Goal: Find specific page/section: Find specific page/section

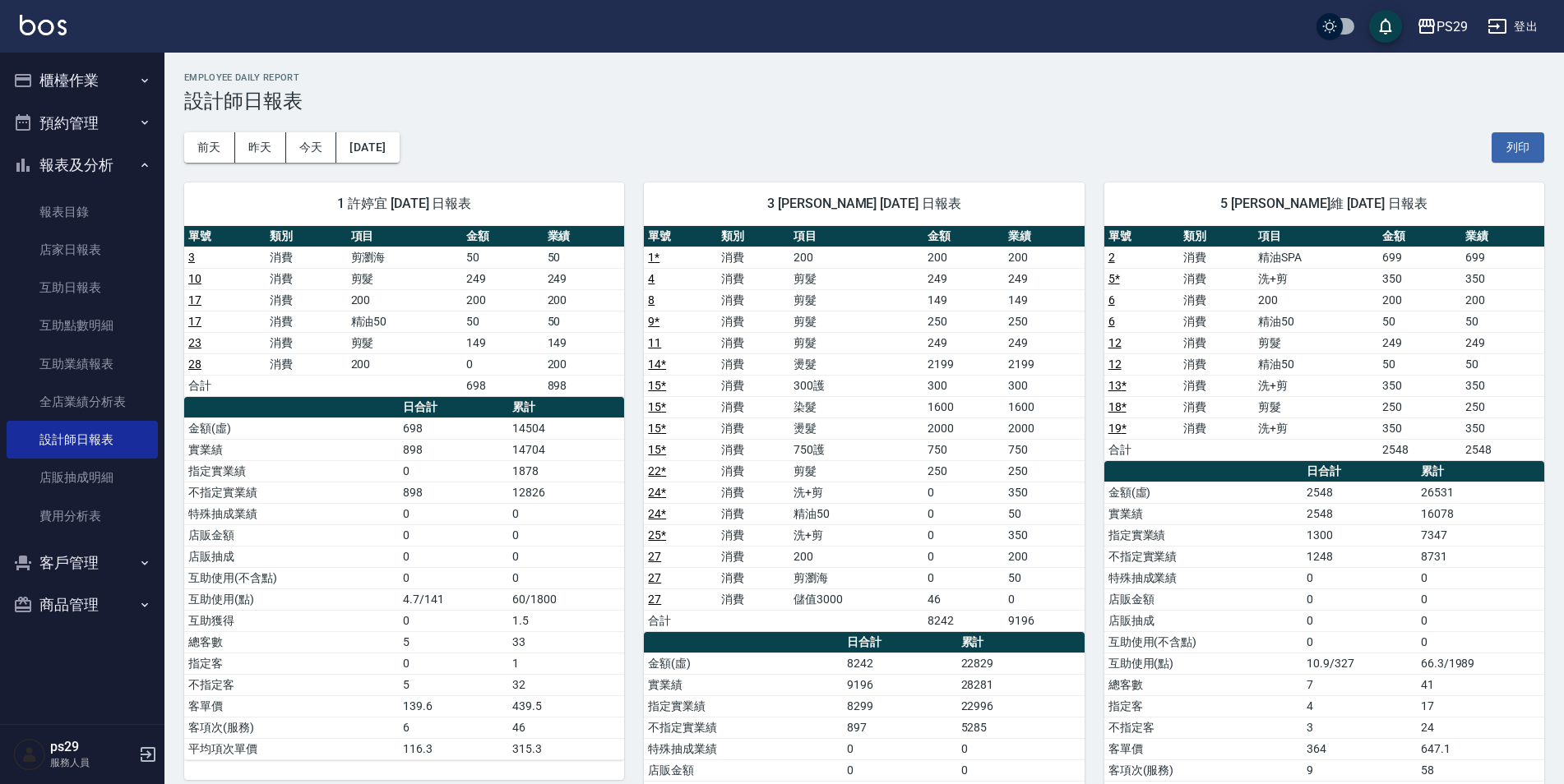
scroll to position [905, 0]
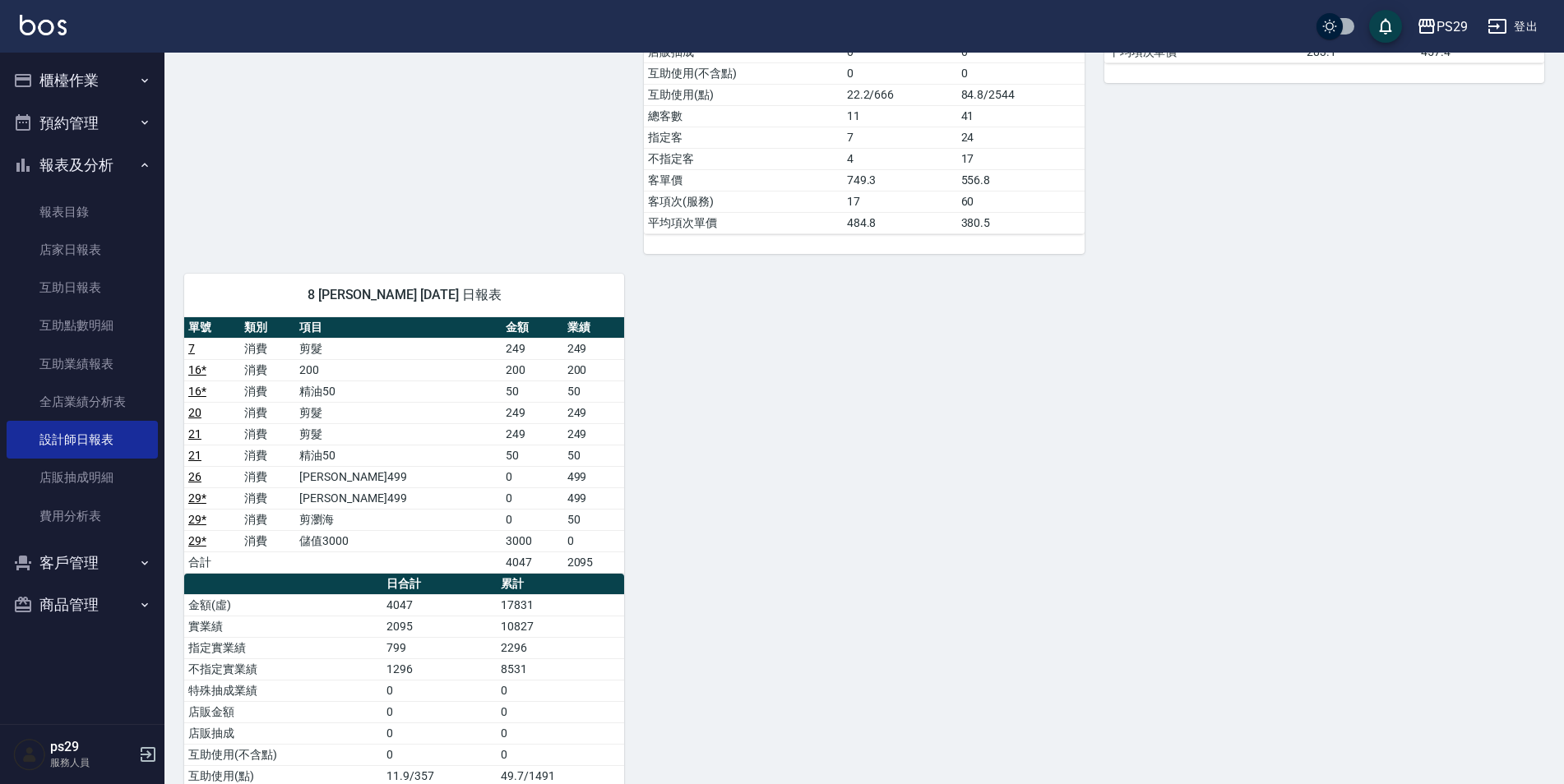
click at [137, 51] on div "PS29 登出" at bounding box center [782, 26] width 1564 height 52
click at [133, 72] on button "櫃檯作業" at bounding box center [82, 80] width 151 height 42
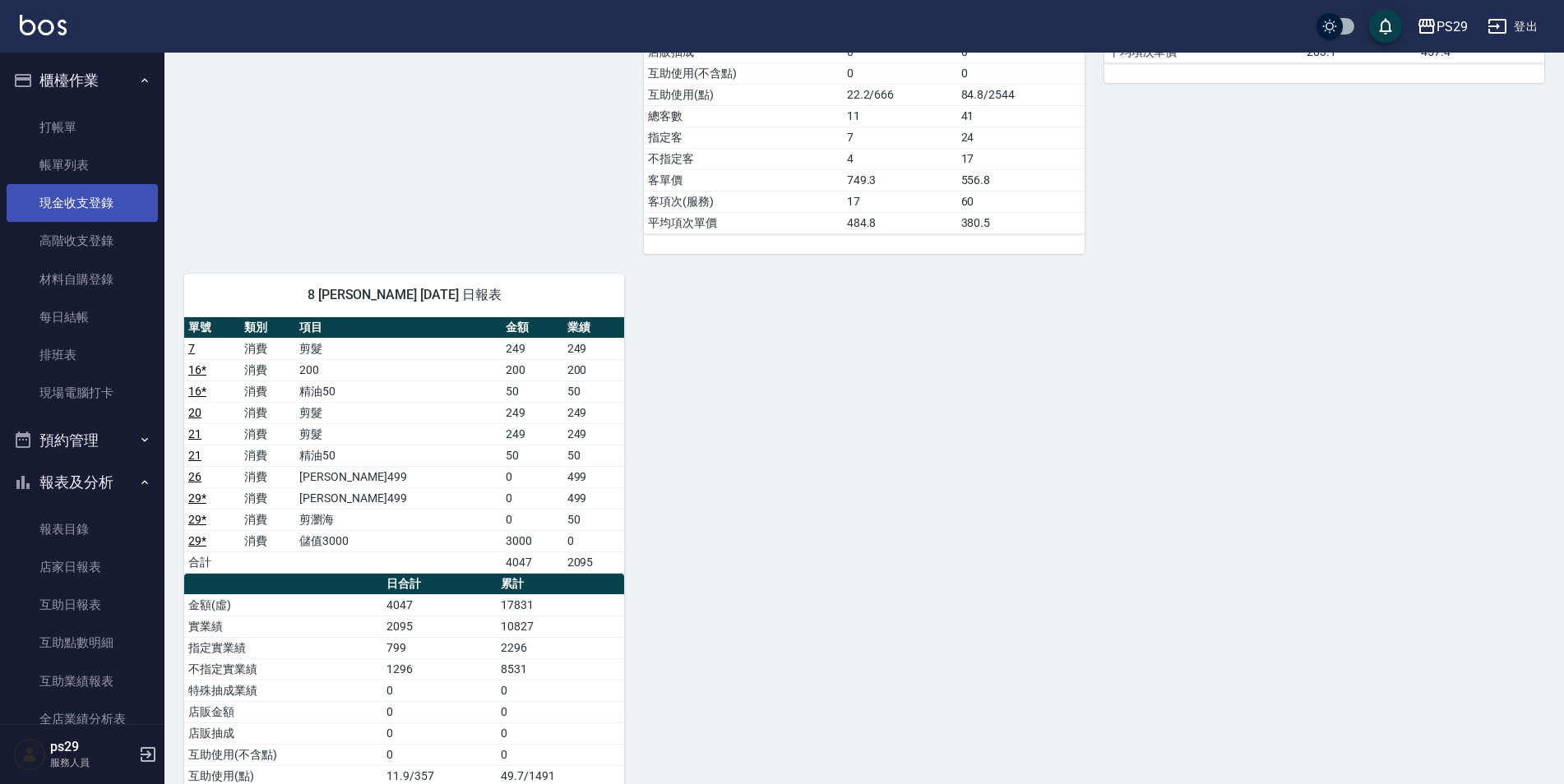
click at [102, 187] on link "現金收支登錄" at bounding box center [82, 202] width 151 height 37
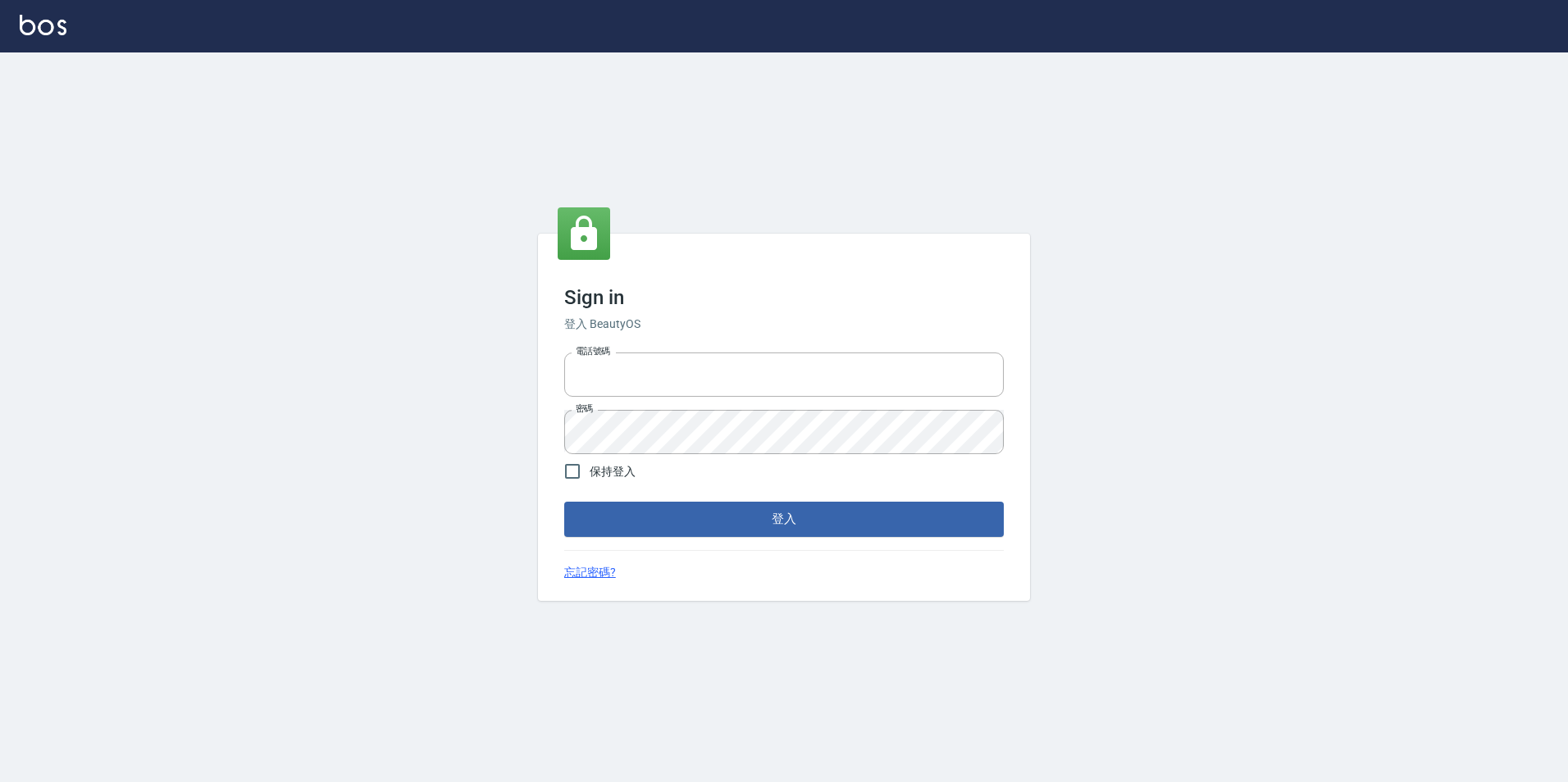
type input "0422269797"
click at [738, 494] on form "電話號碼 [PHONE_NUMBER] 電話號碼 密碼 密碼 保持登入 登入" at bounding box center [784, 441] width 439 height 190
click at [738, 515] on button "登入" at bounding box center [784, 519] width 439 height 34
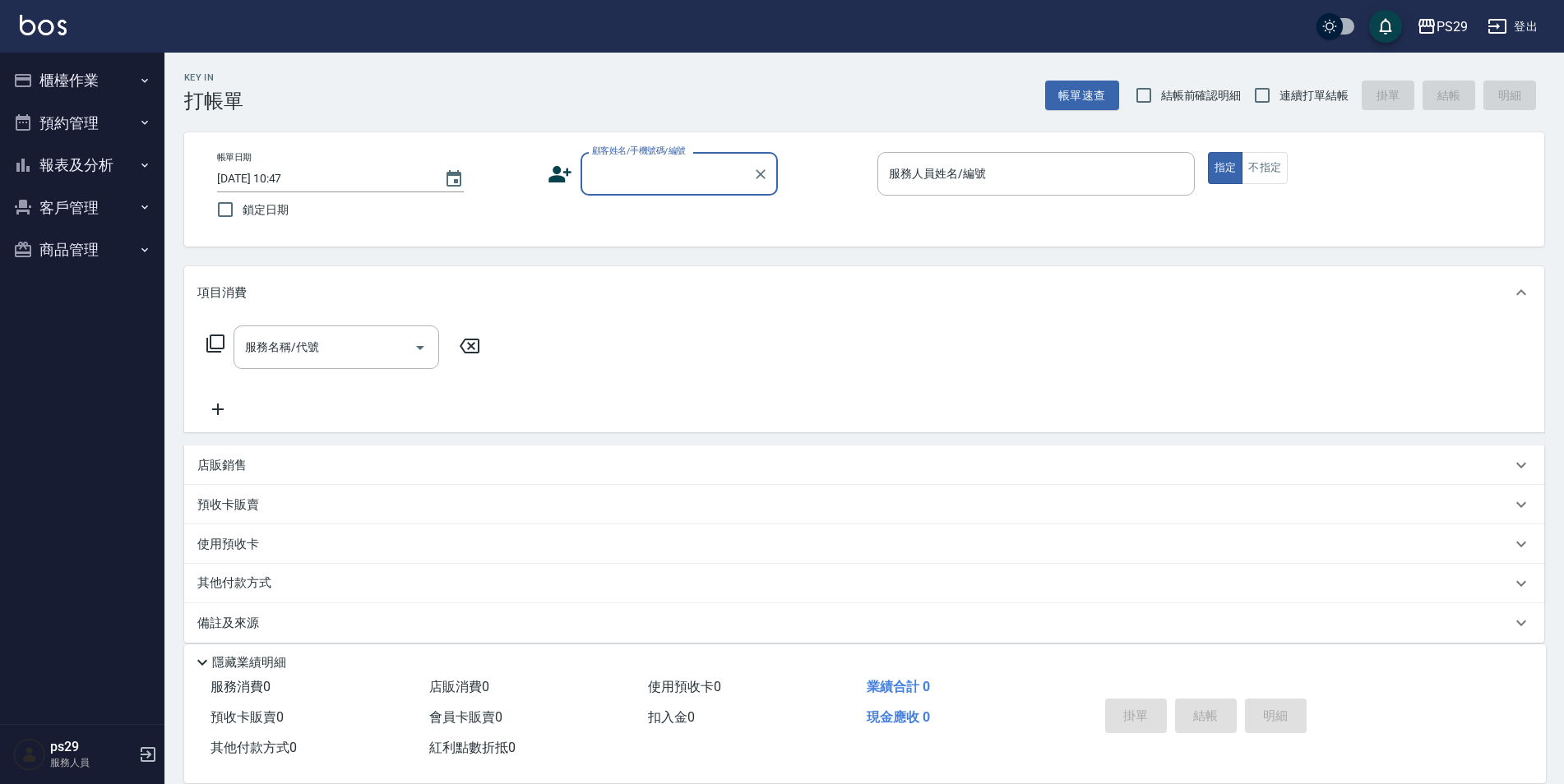
click at [127, 80] on button "櫃檯作業" at bounding box center [82, 80] width 151 height 42
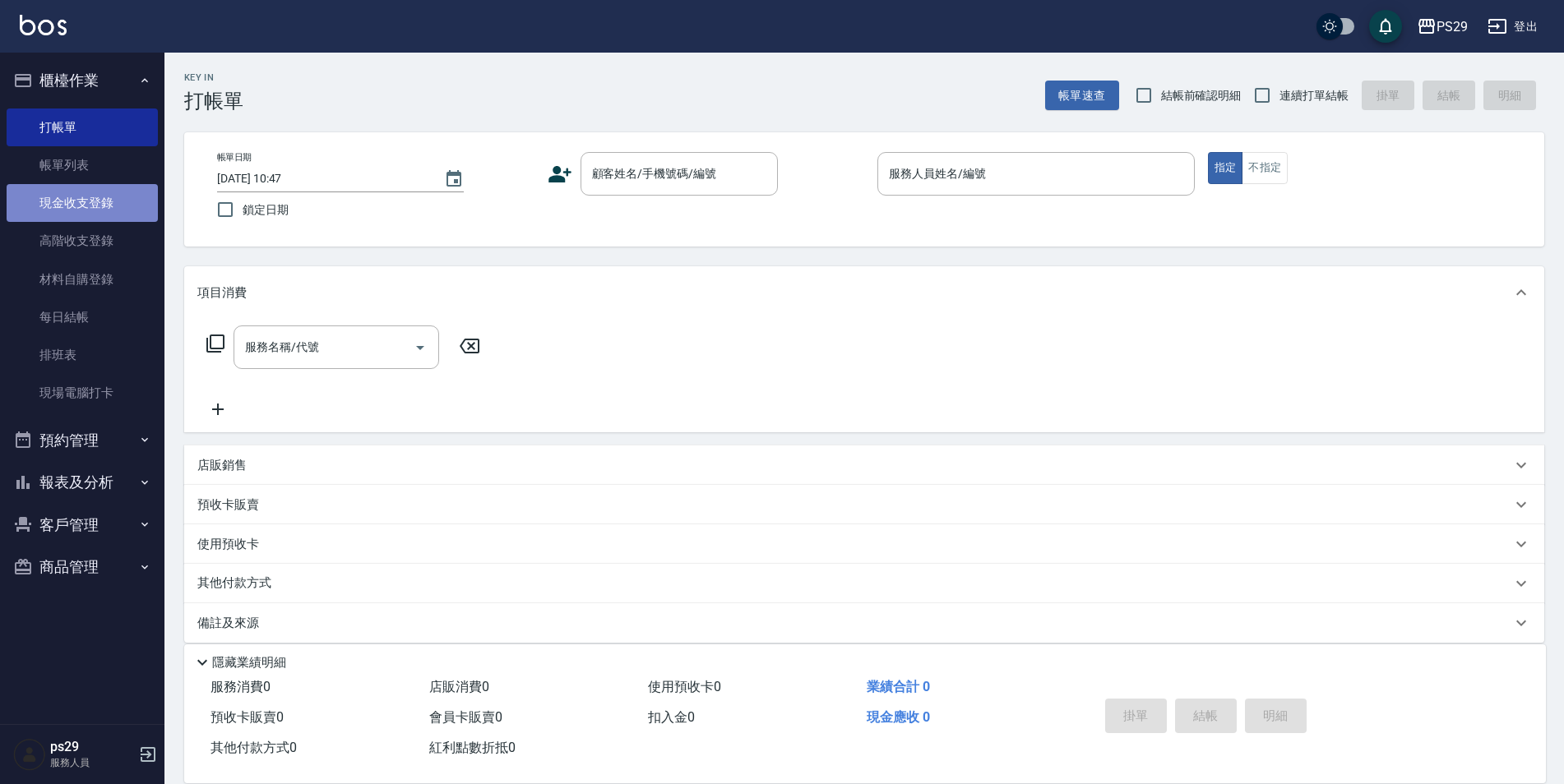
click at [102, 199] on link "現金收支登錄" at bounding box center [82, 202] width 151 height 37
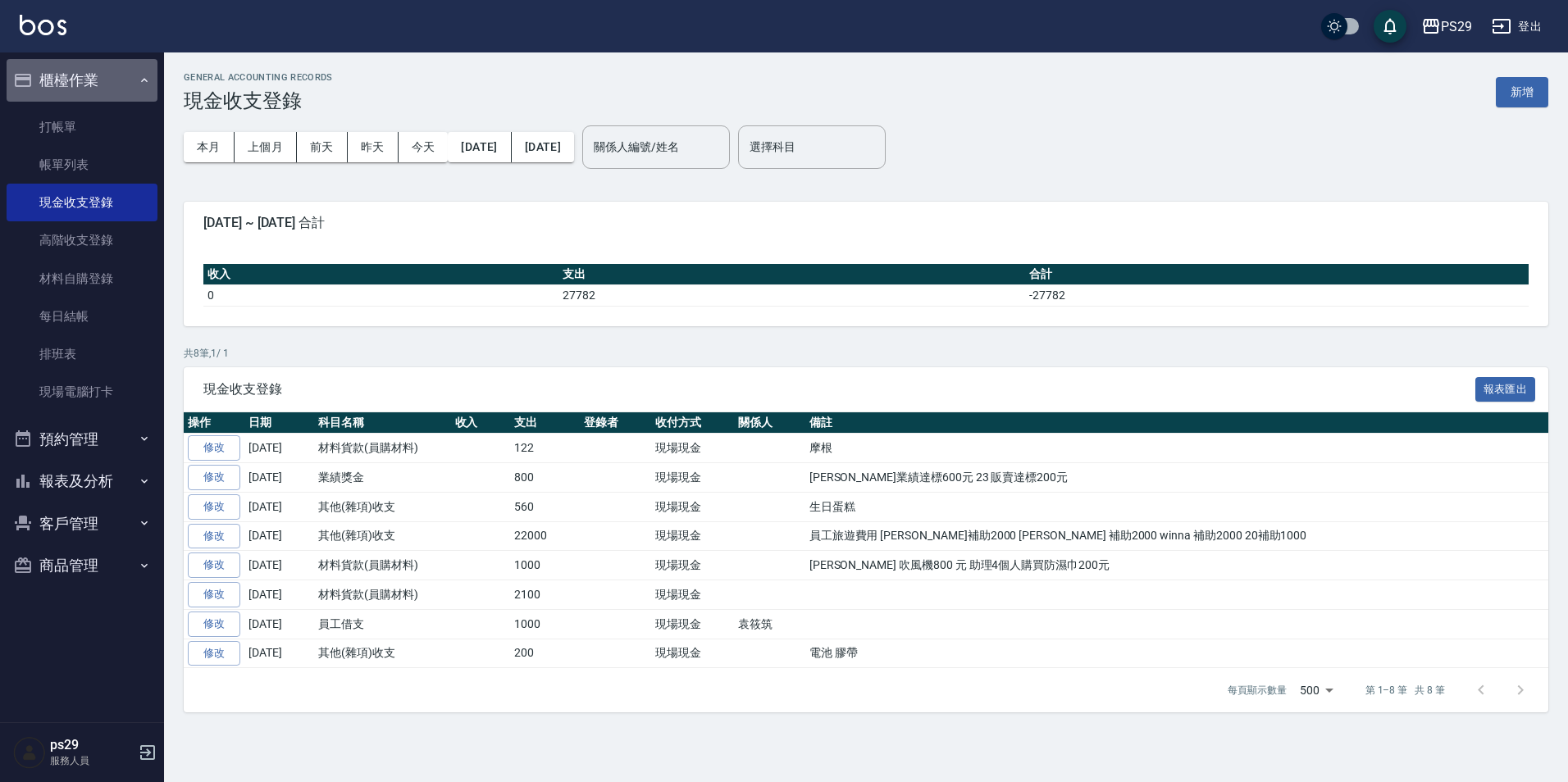
click at [90, 67] on button "櫃檯作業" at bounding box center [82, 80] width 151 height 42
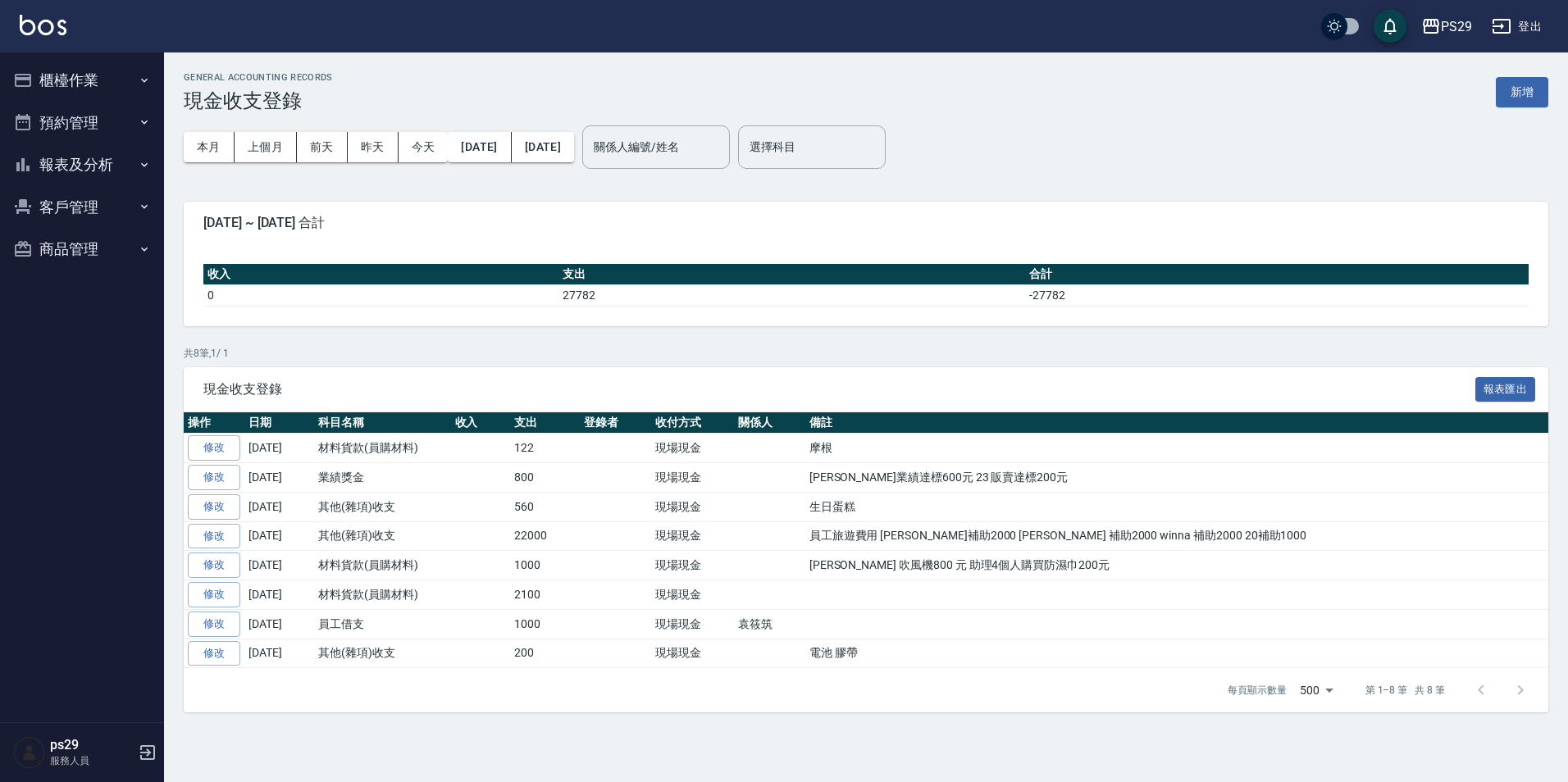
click at [93, 164] on button "報表及分析" at bounding box center [82, 164] width 151 height 42
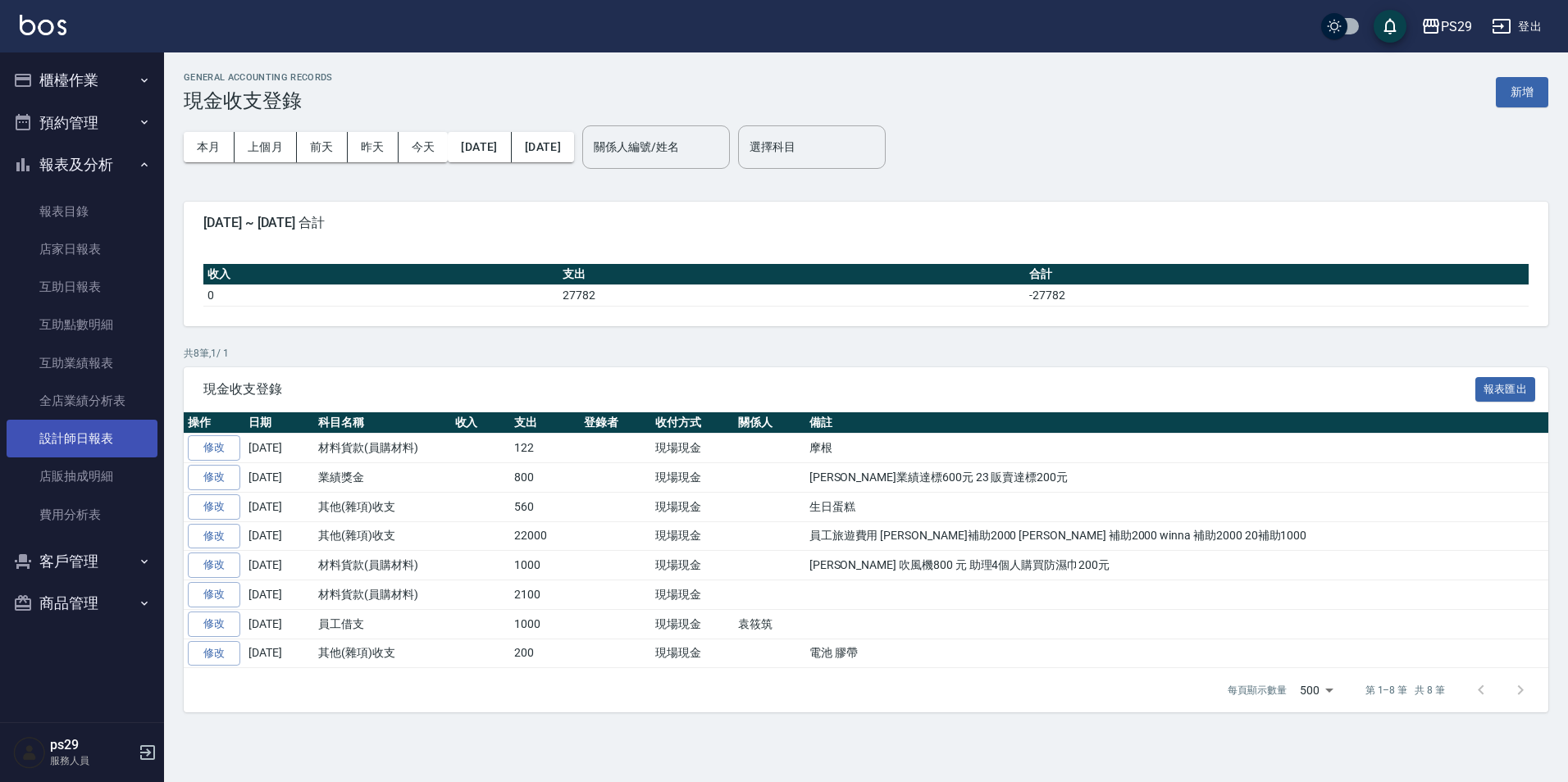
click at [89, 437] on link "設計師日報表" at bounding box center [82, 438] width 151 height 37
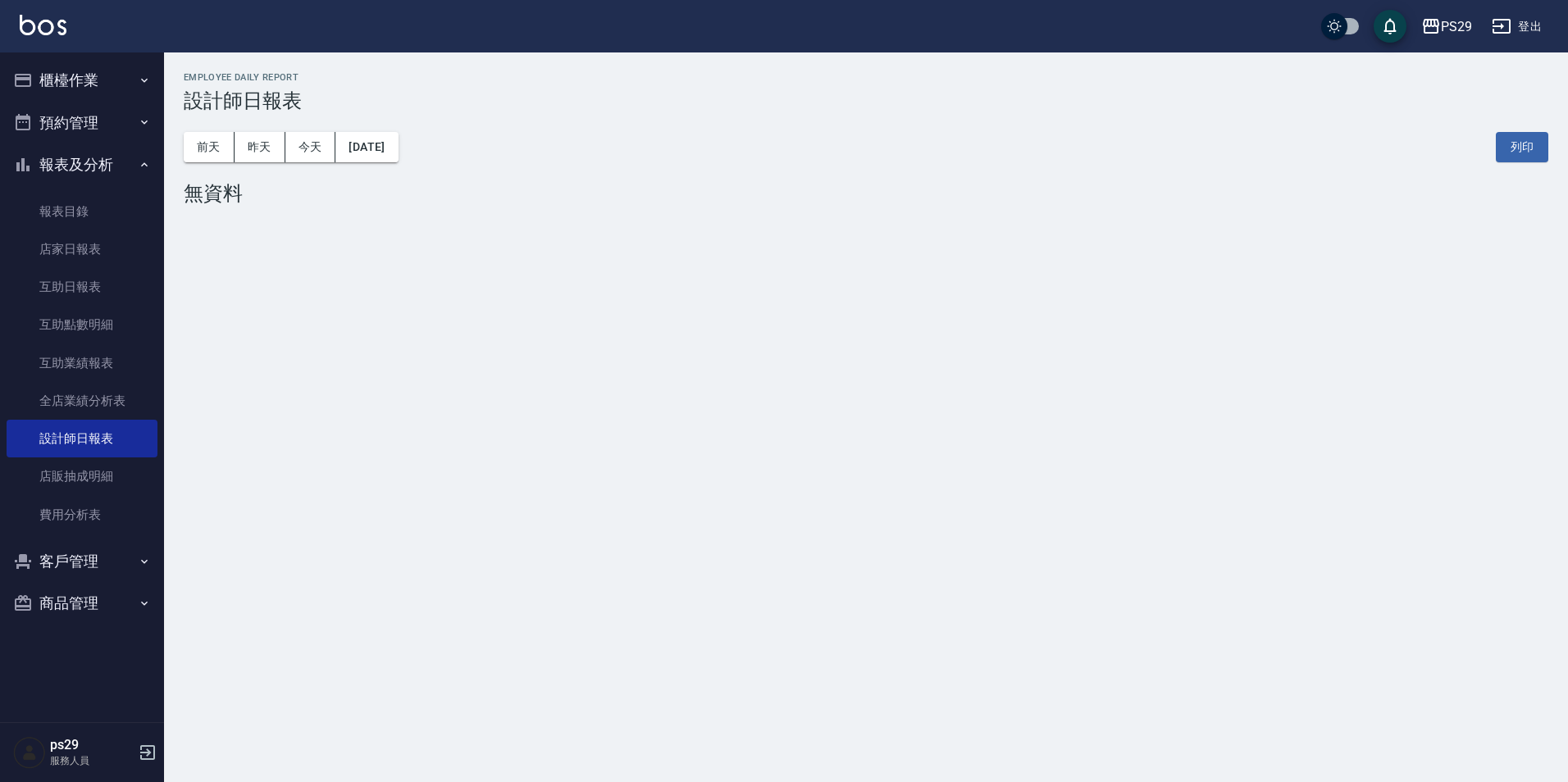
click at [417, 171] on div "前天 昨天 今天 [DATE] 列印" at bounding box center [866, 147] width 1365 height 70
click at [373, 148] on button "[DATE]" at bounding box center [366, 147] width 62 height 31
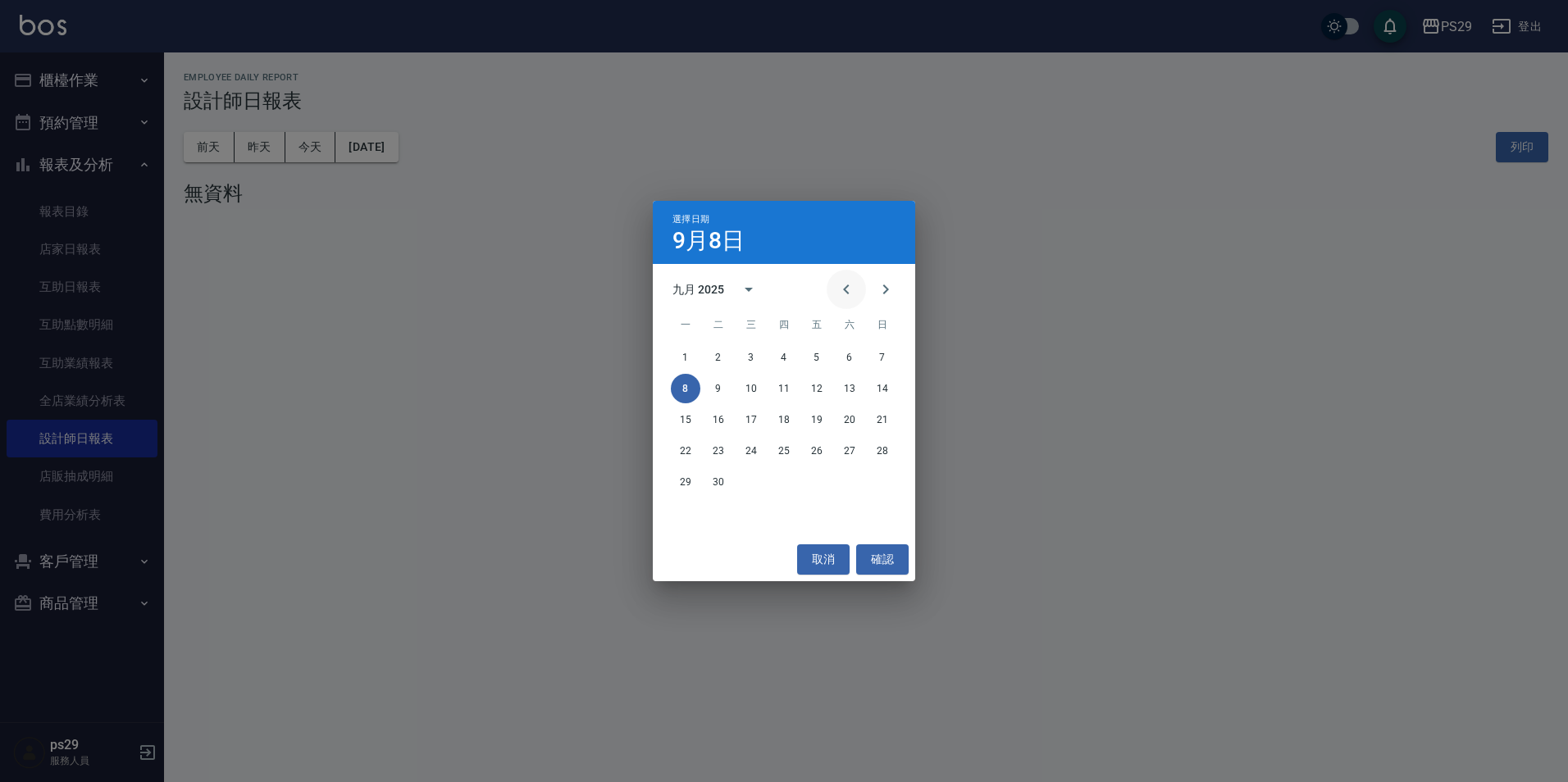
click at [829, 291] on button "Previous month" at bounding box center [846, 289] width 39 height 39
click at [887, 486] on button "31" at bounding box center [882, 482] width 30 height 30
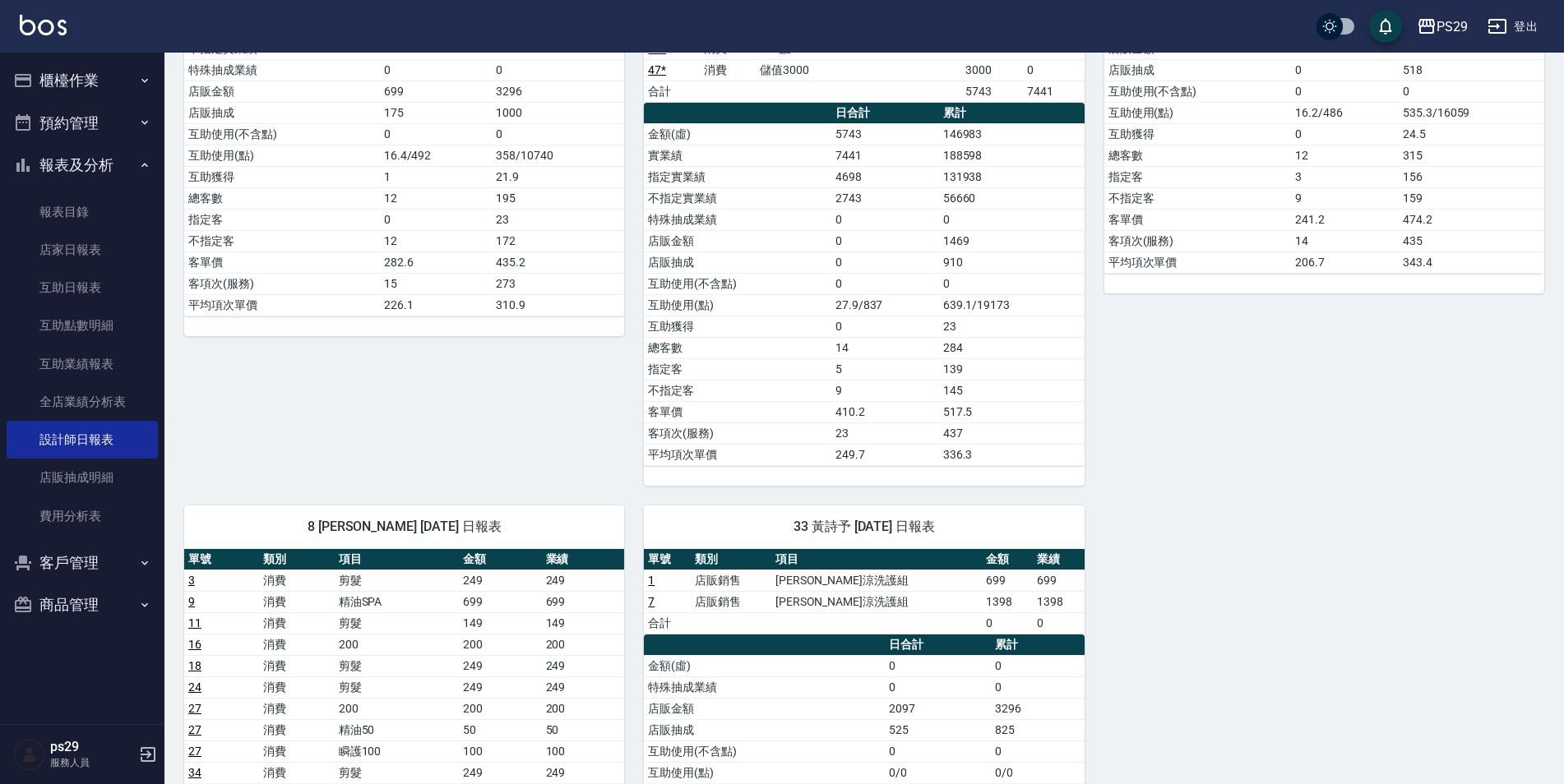
scroll to position [329, 0]
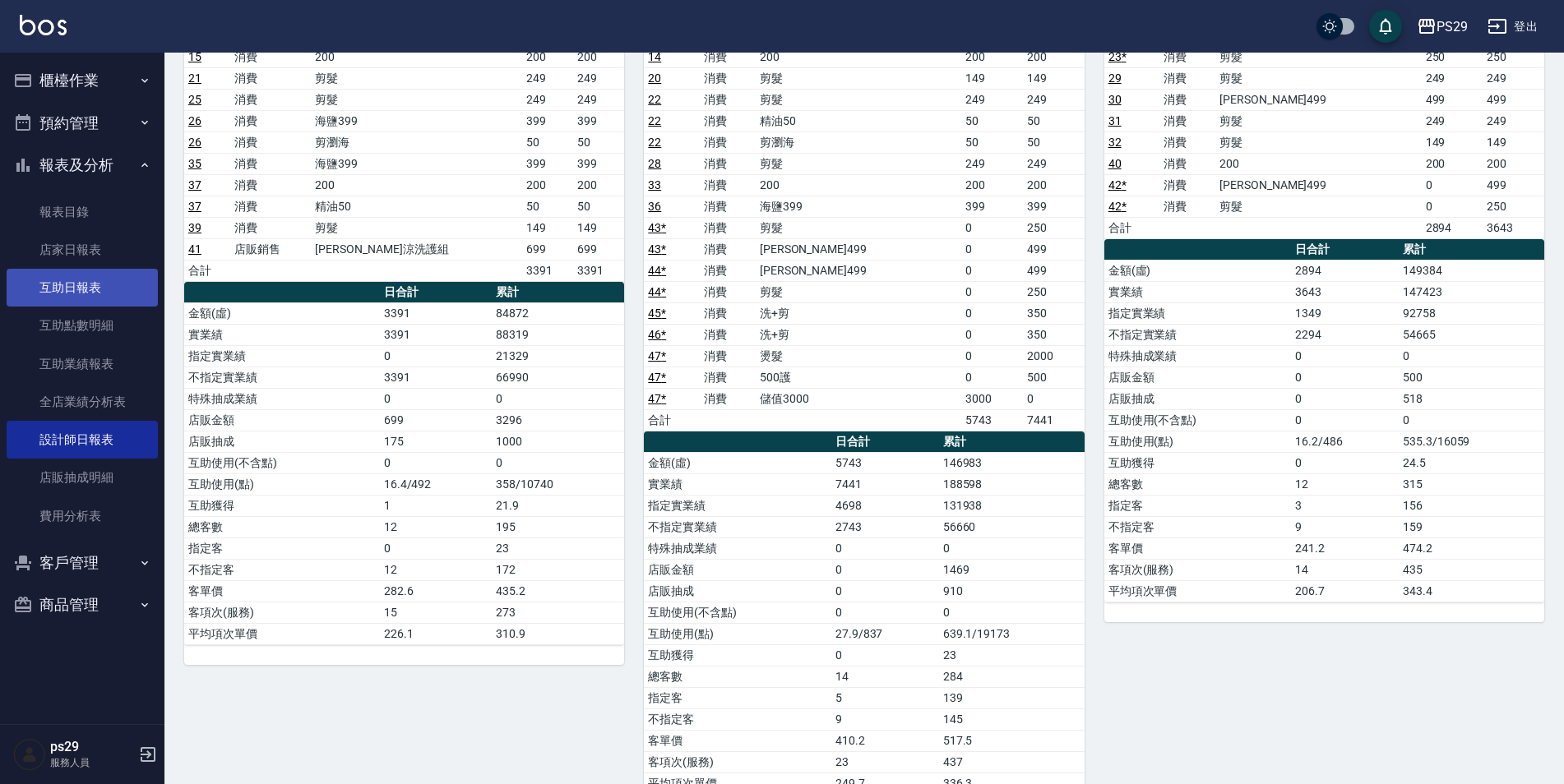
click at [75, 295] on link "互助日報表" at bounding box center [82, 287] width 151 height 37
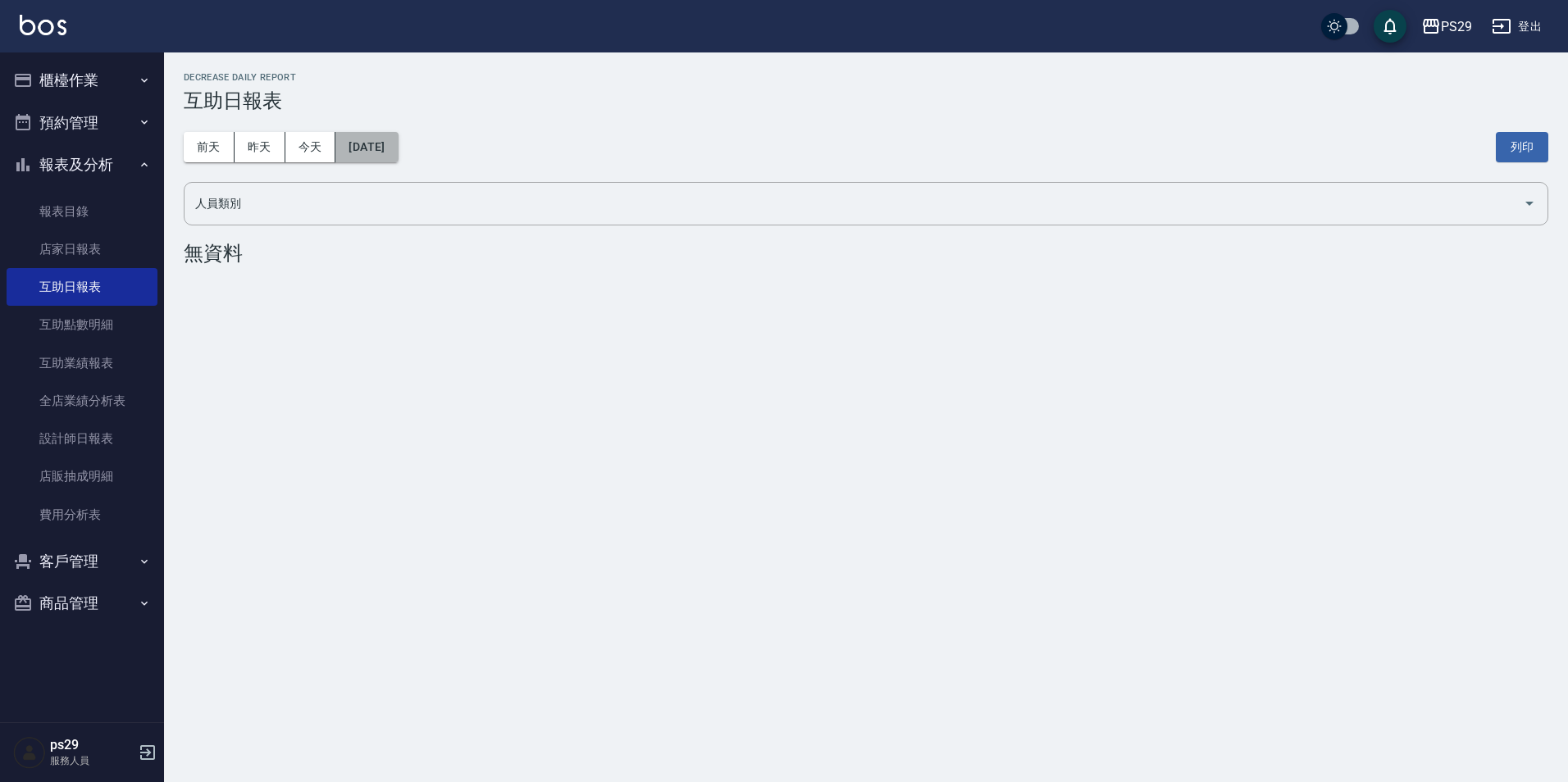
click at [379, 158] on button "[DATE]" at bounding box center [366, 147] width 62 height 31
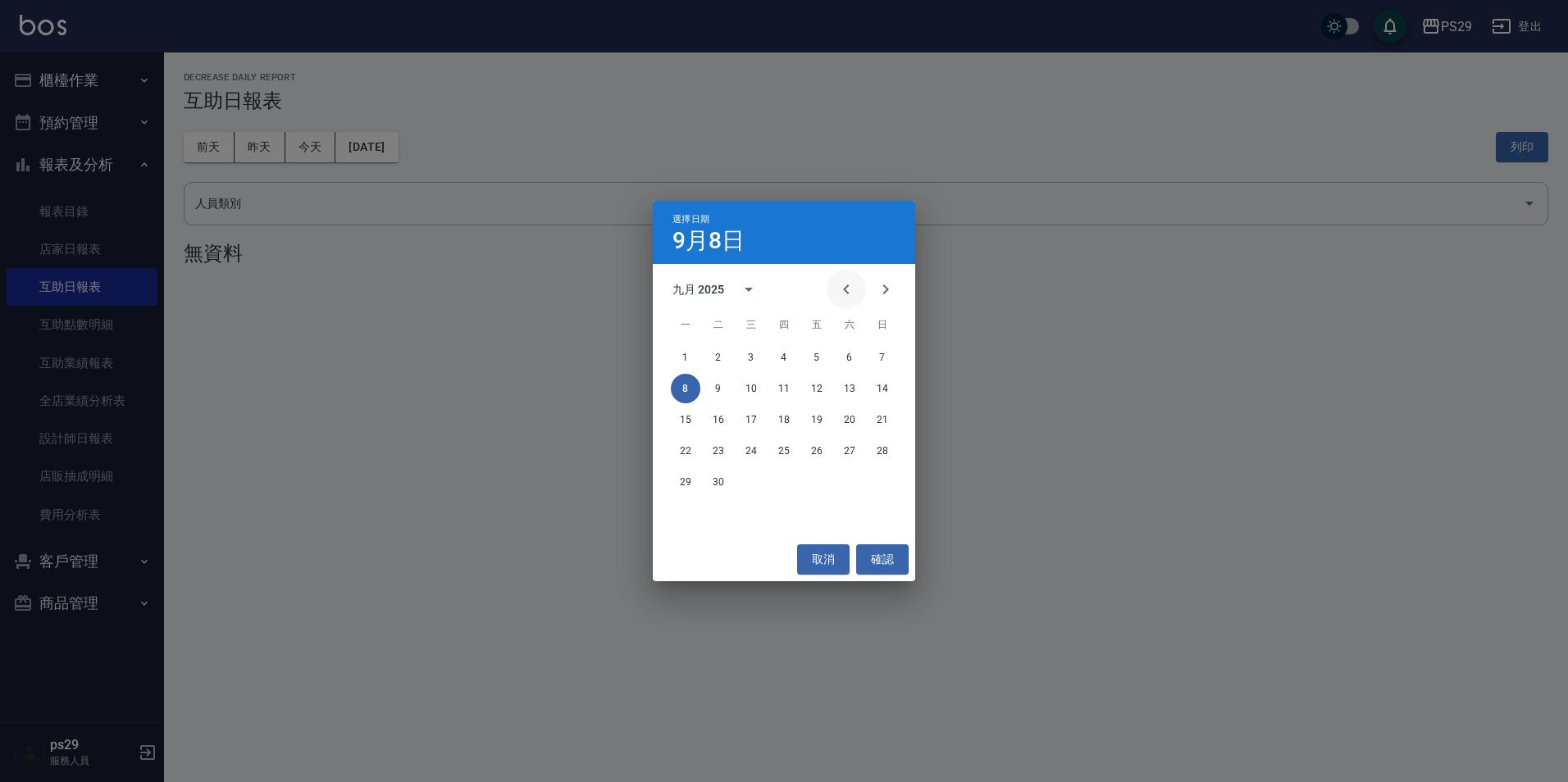
click at [852, 291] on icon "Previous month" at bounding box center [847, 290] width 20 height 20
click at [890, 477] on button "31" at bounding box center [882, 482] width 30 height 30
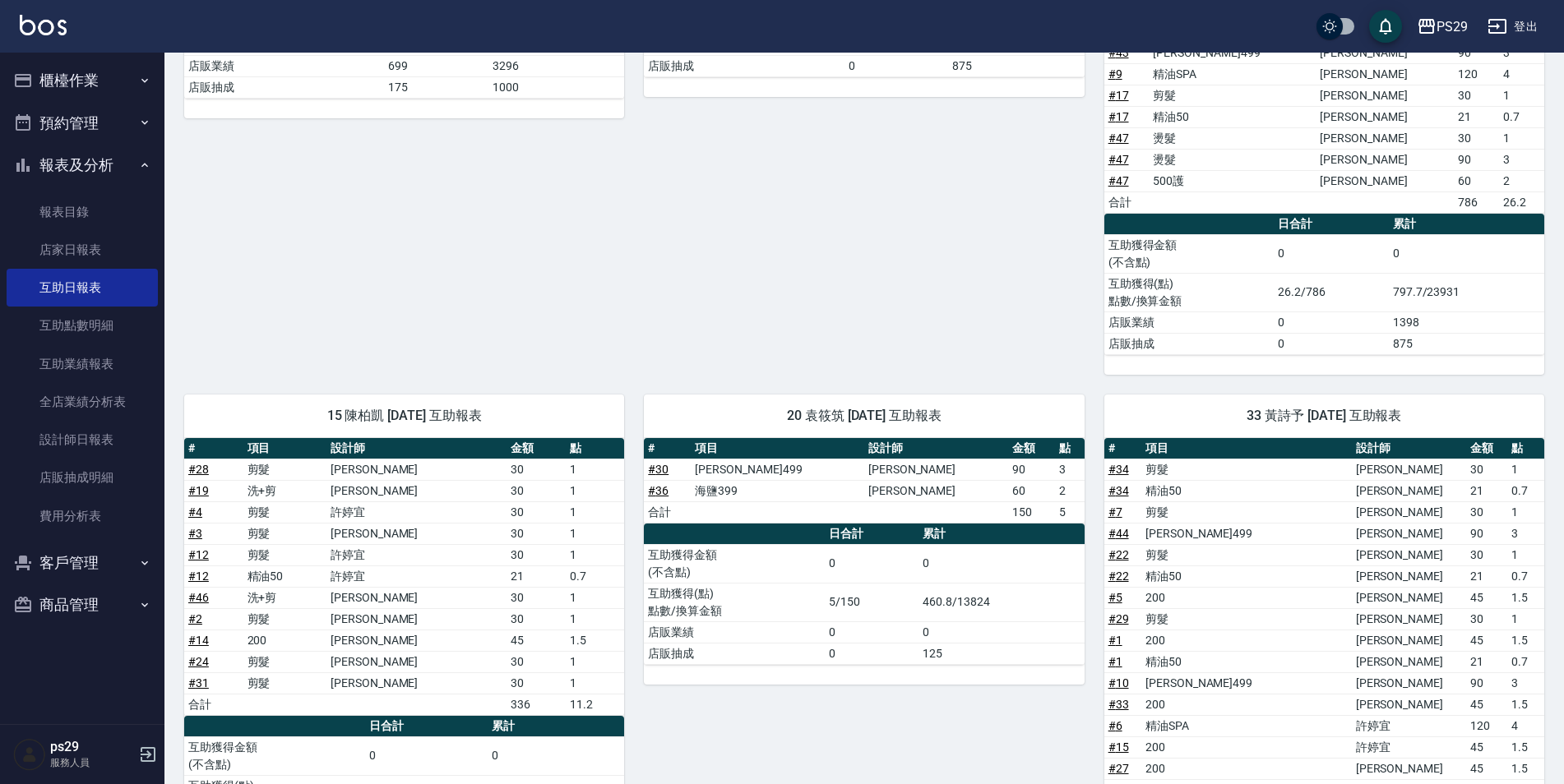
scroll to position [250, 0]
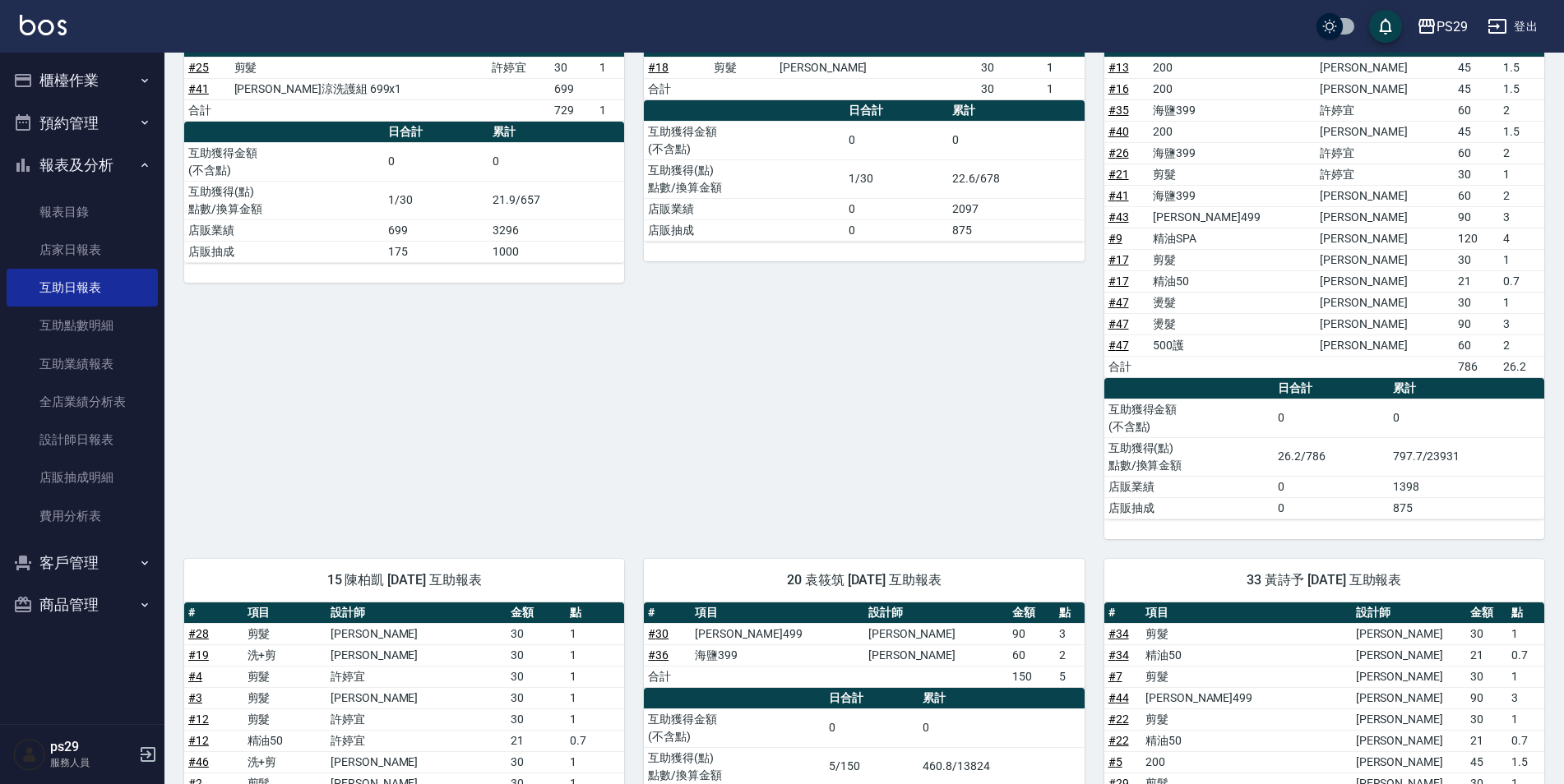
click at [107, 72] on button "櫃檯作業" at bounding box center [82, 80] width 151 height 42
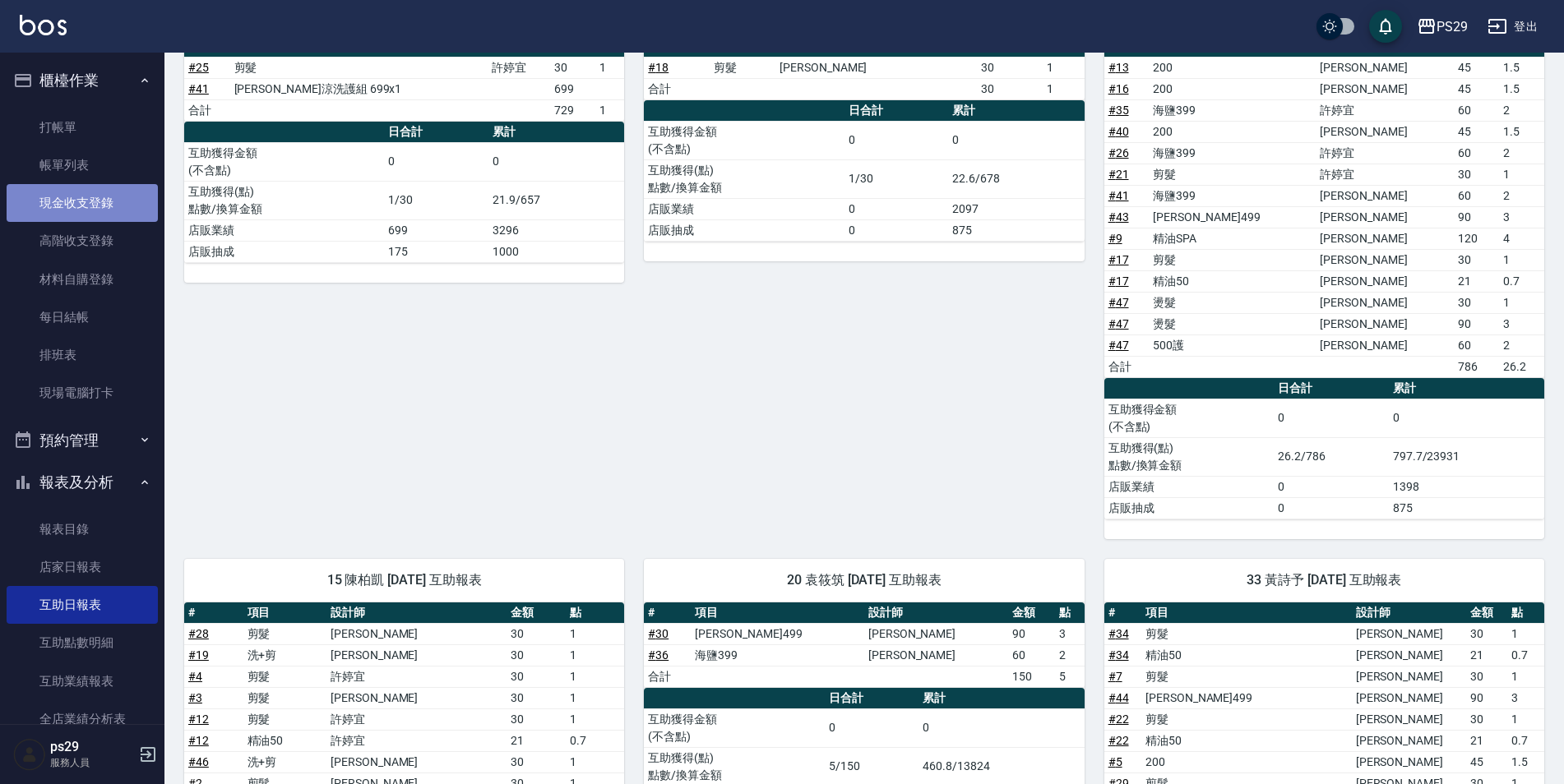
click at [104, 201] on link "現金收支登錄" at bounding box center [82, 202] width 151 height 37
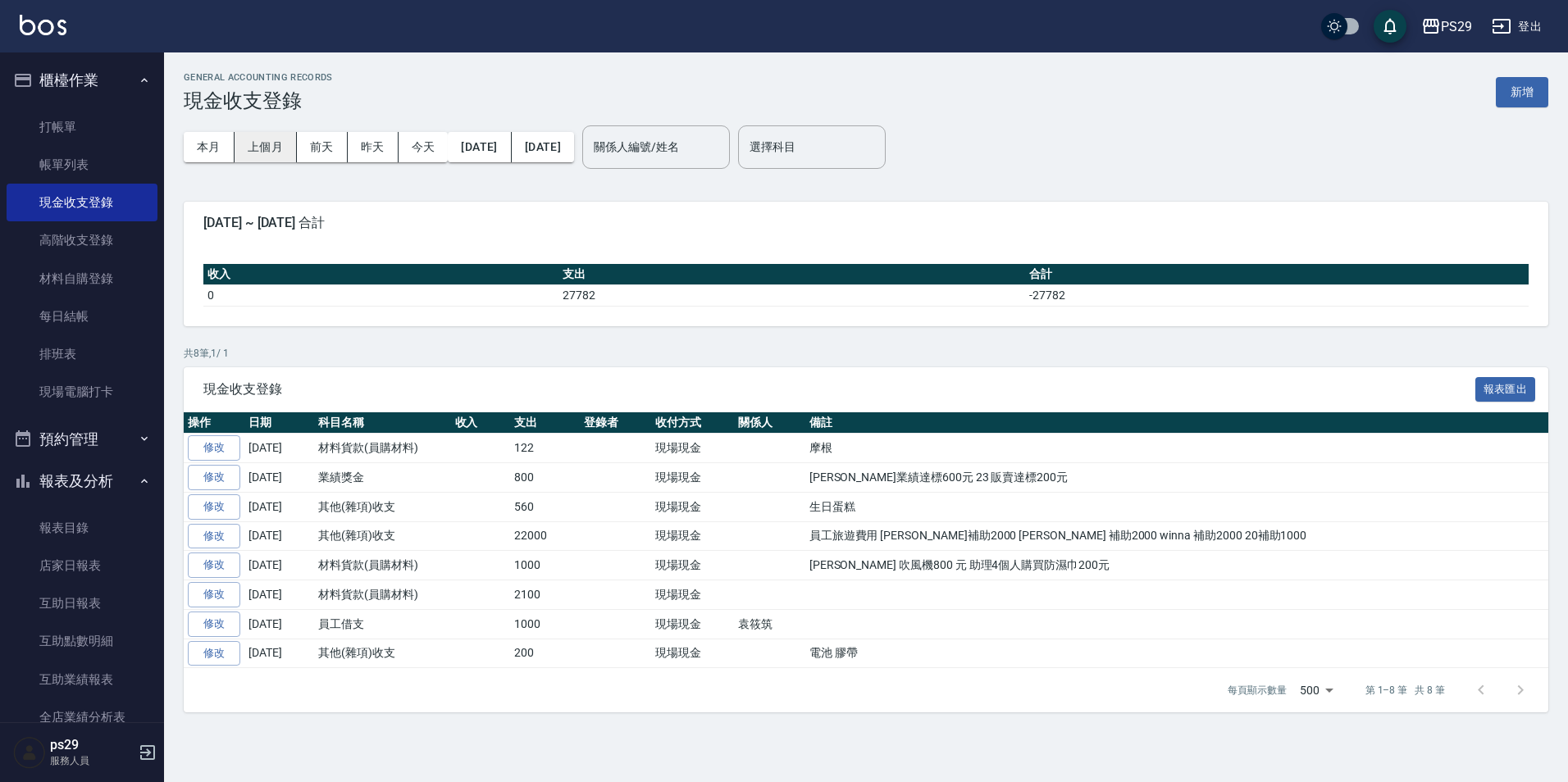
click at [278, 139] on button "上個月" at bounding box center [266, 147] width 62 height 31
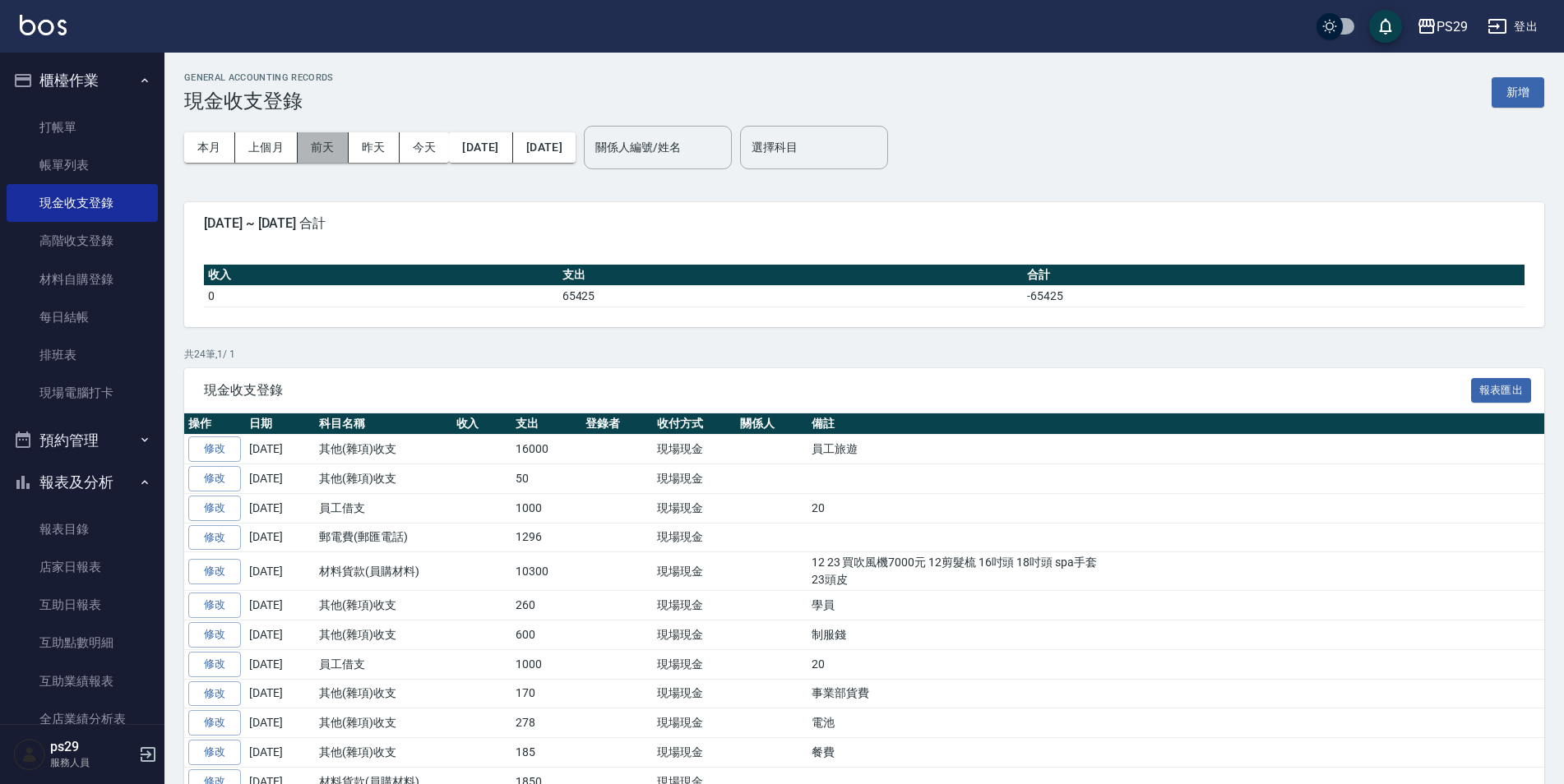
click at [316, 150] on button "前天" at bounding box center [323, 147] width 51 height 31
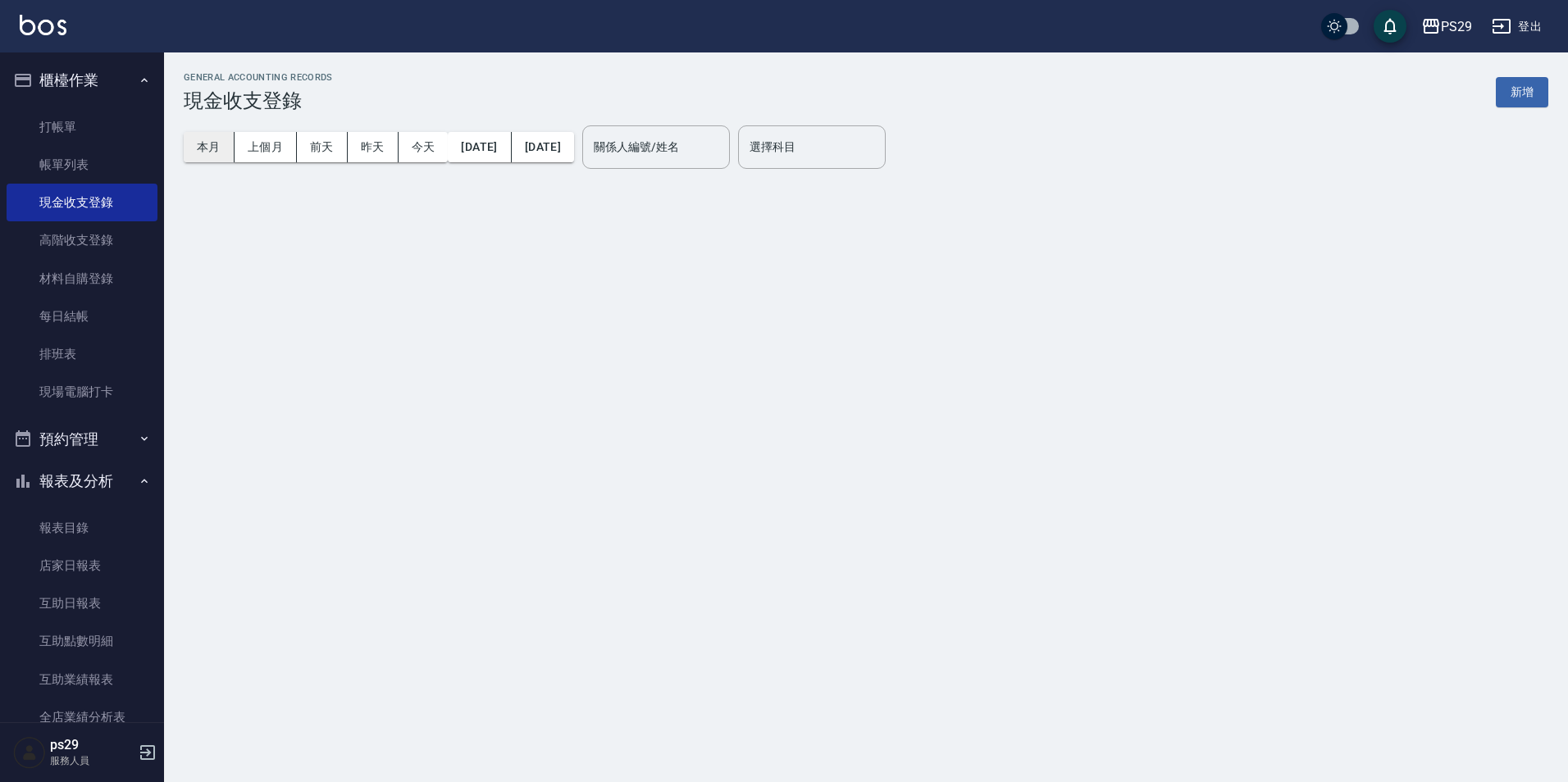
click at [196, 150] on button "本月" at bounding box center [208, 147] width 51 height 31
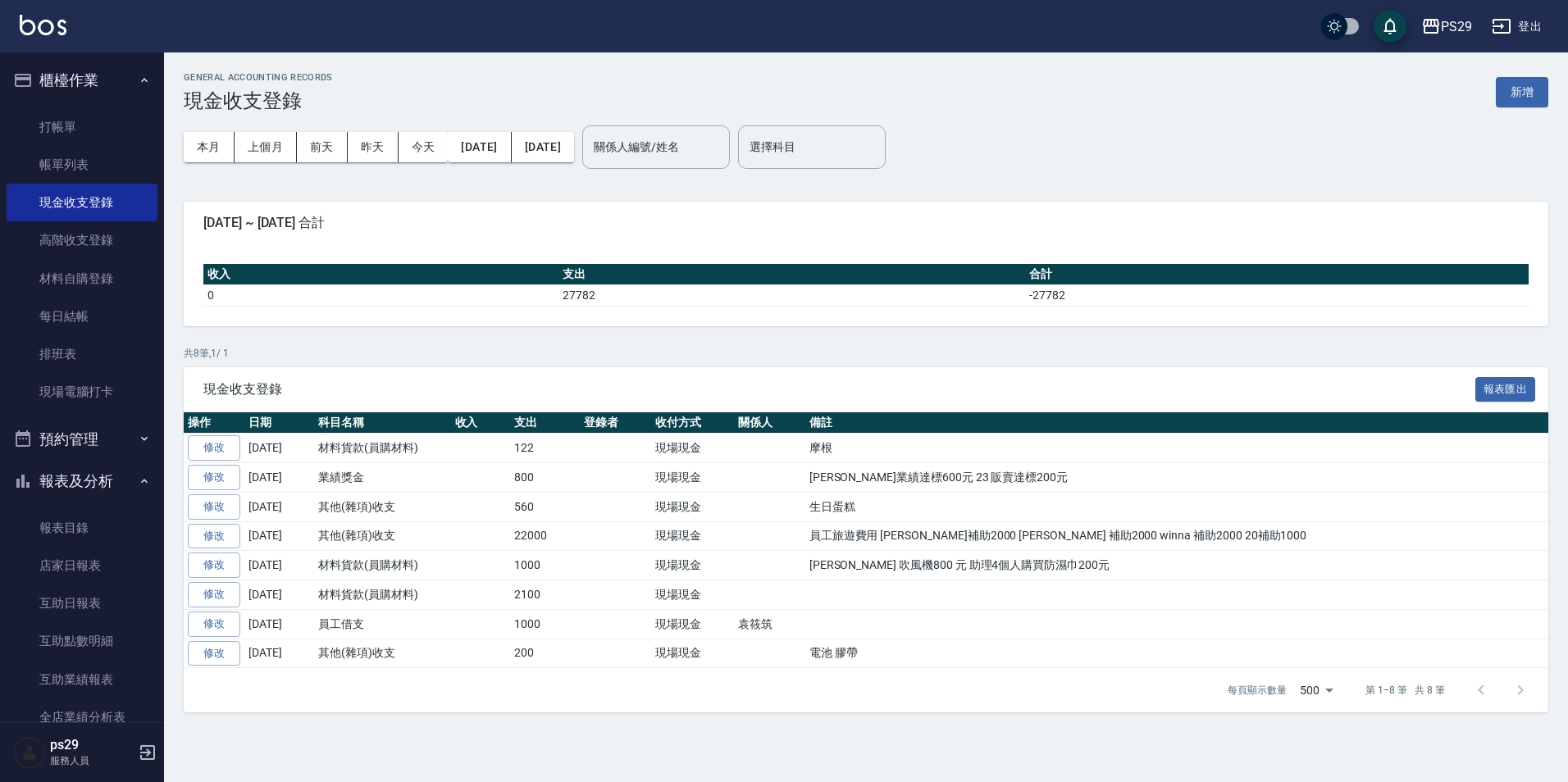
click at [74, 25] on div "PS29 登出" at bounding box center [784, 26] width 1568 height 52
click at [71, 25] on div "PS29 登出" at bounding box center [784, 26] width 1568 height 52
click at [49, 25] on img at bounding box center [43, 25] width 46 height 21
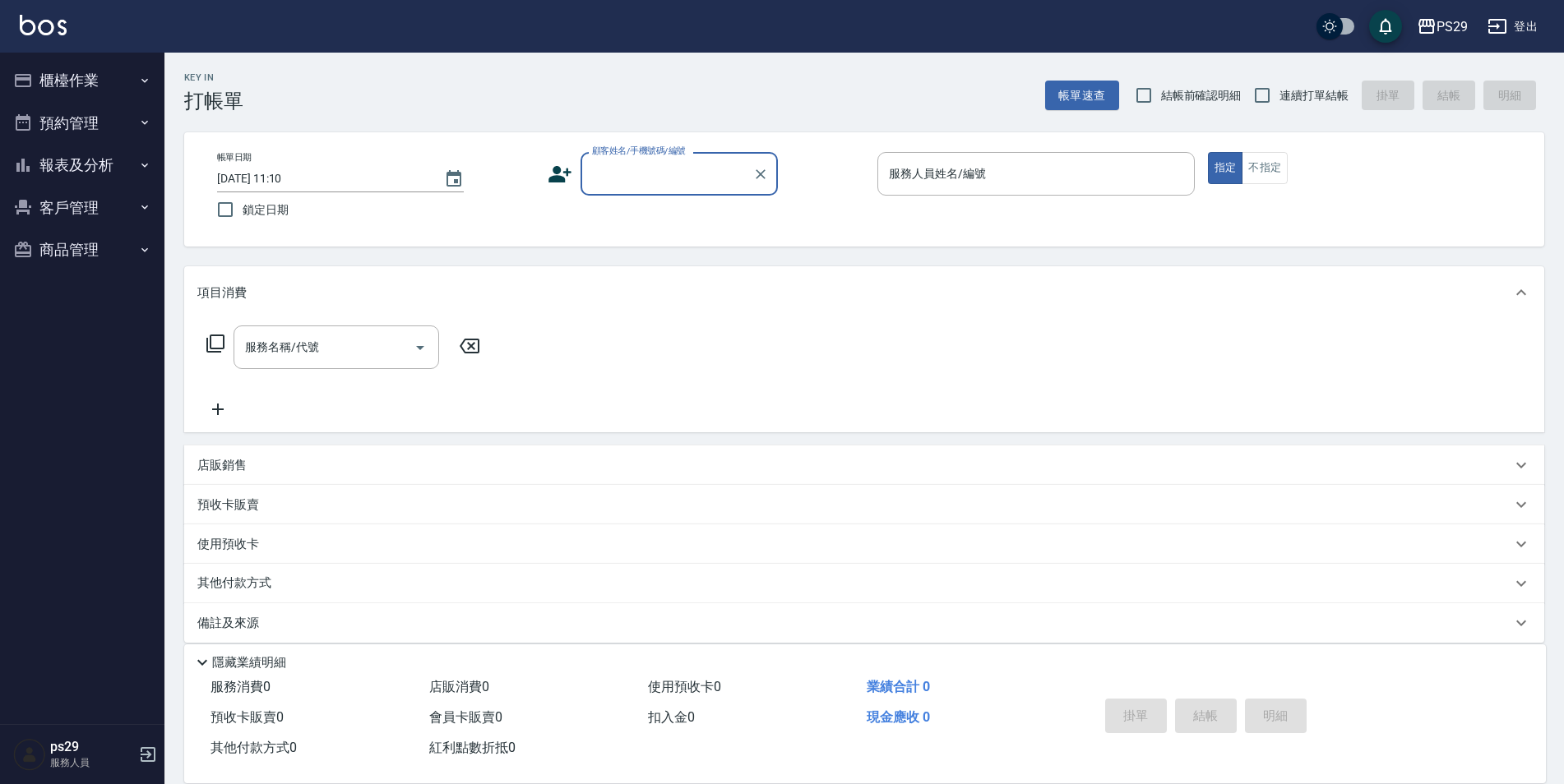
click at [122, 155] on button "報表及分析" at bounding box center [82, 165] width 151 height 42
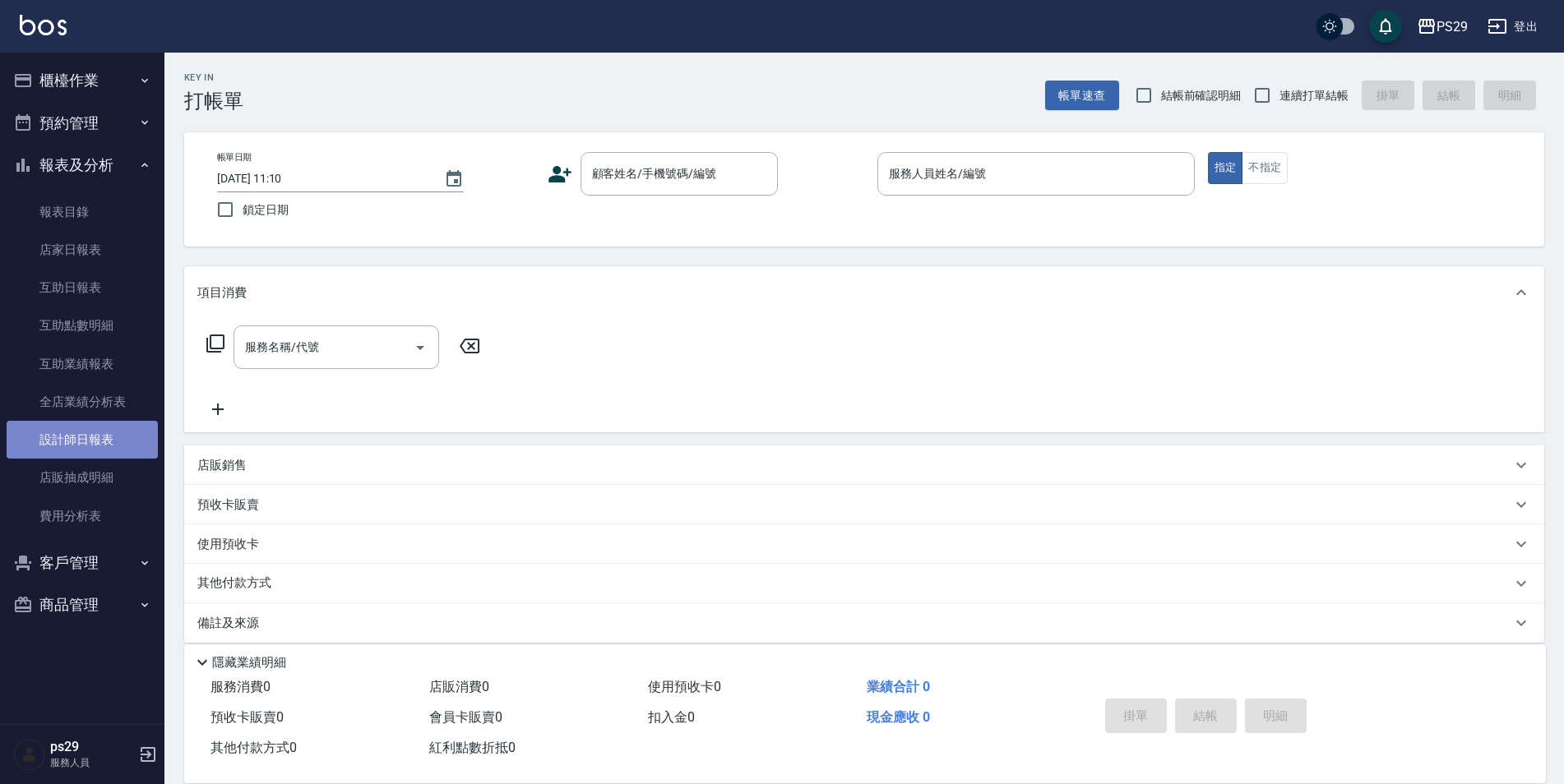
click at [123, 424] on link "設計師日報表" at bounding box center [82, 439] width 151 height 37
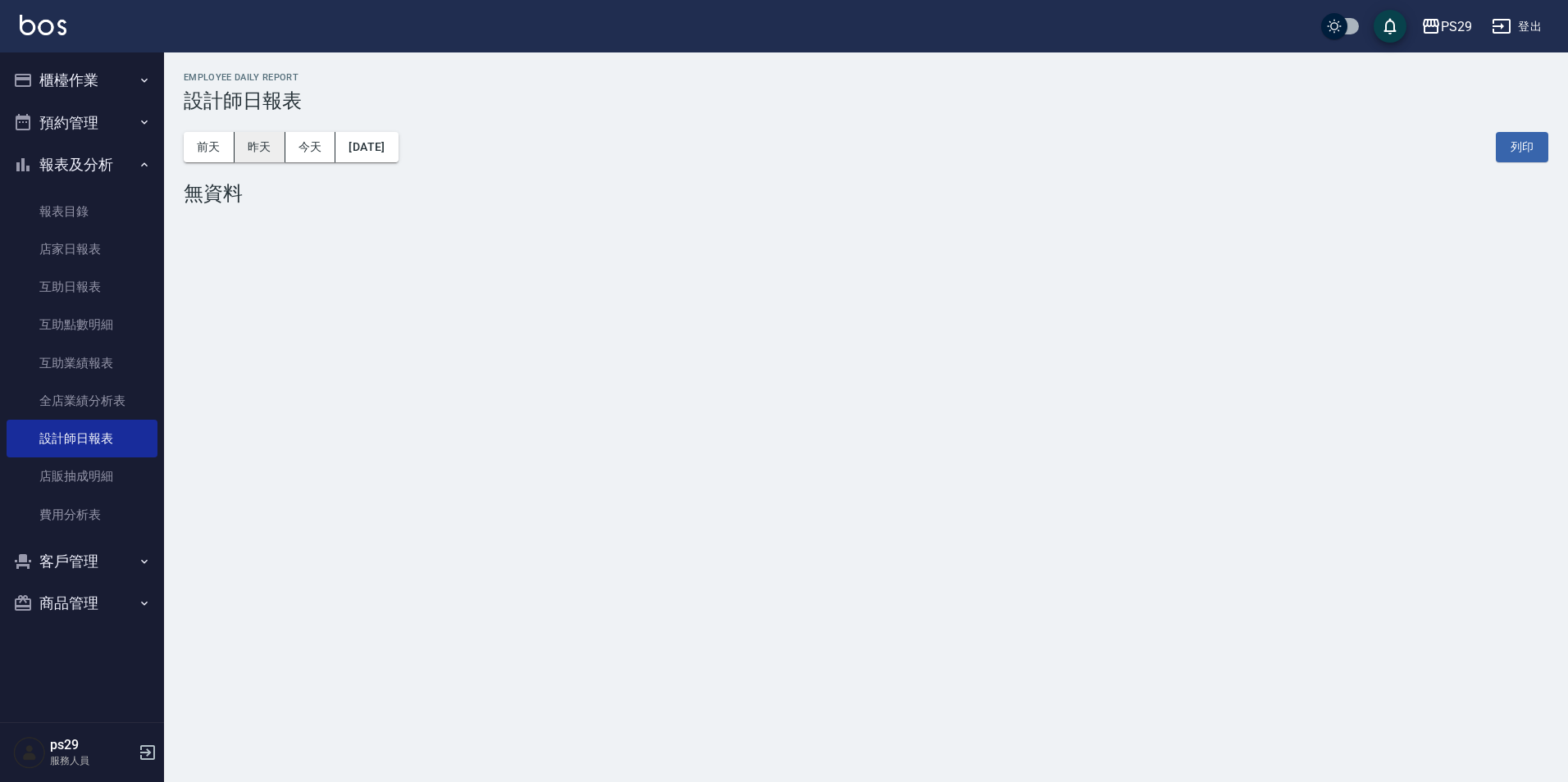
click at [250, 146] on button "昨天" at bounding box center [260, 147] width 51 height 31
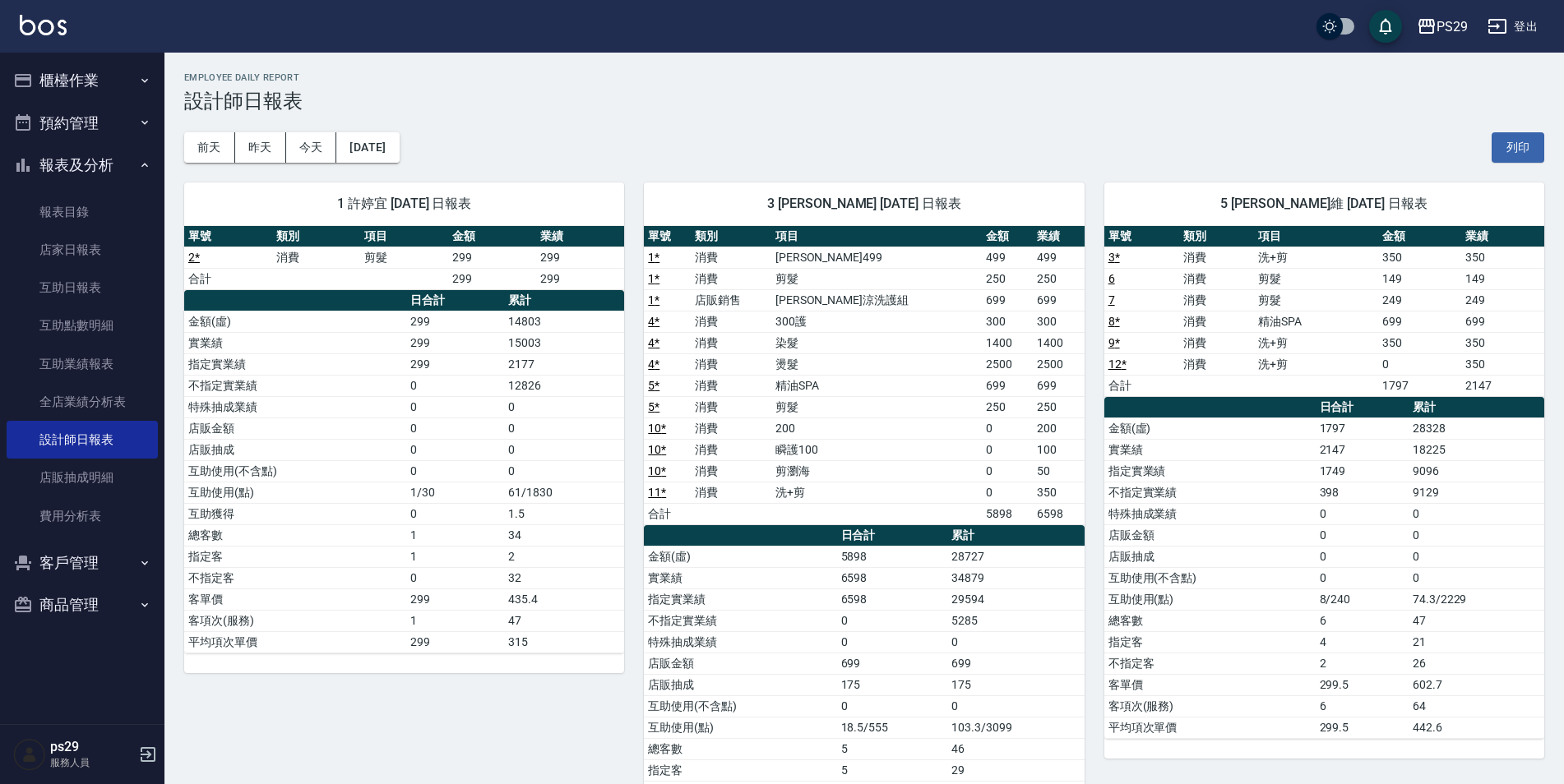
click at [117, 171] on button "報表及分析" at bounding box center [82, 165] width 151 height 42
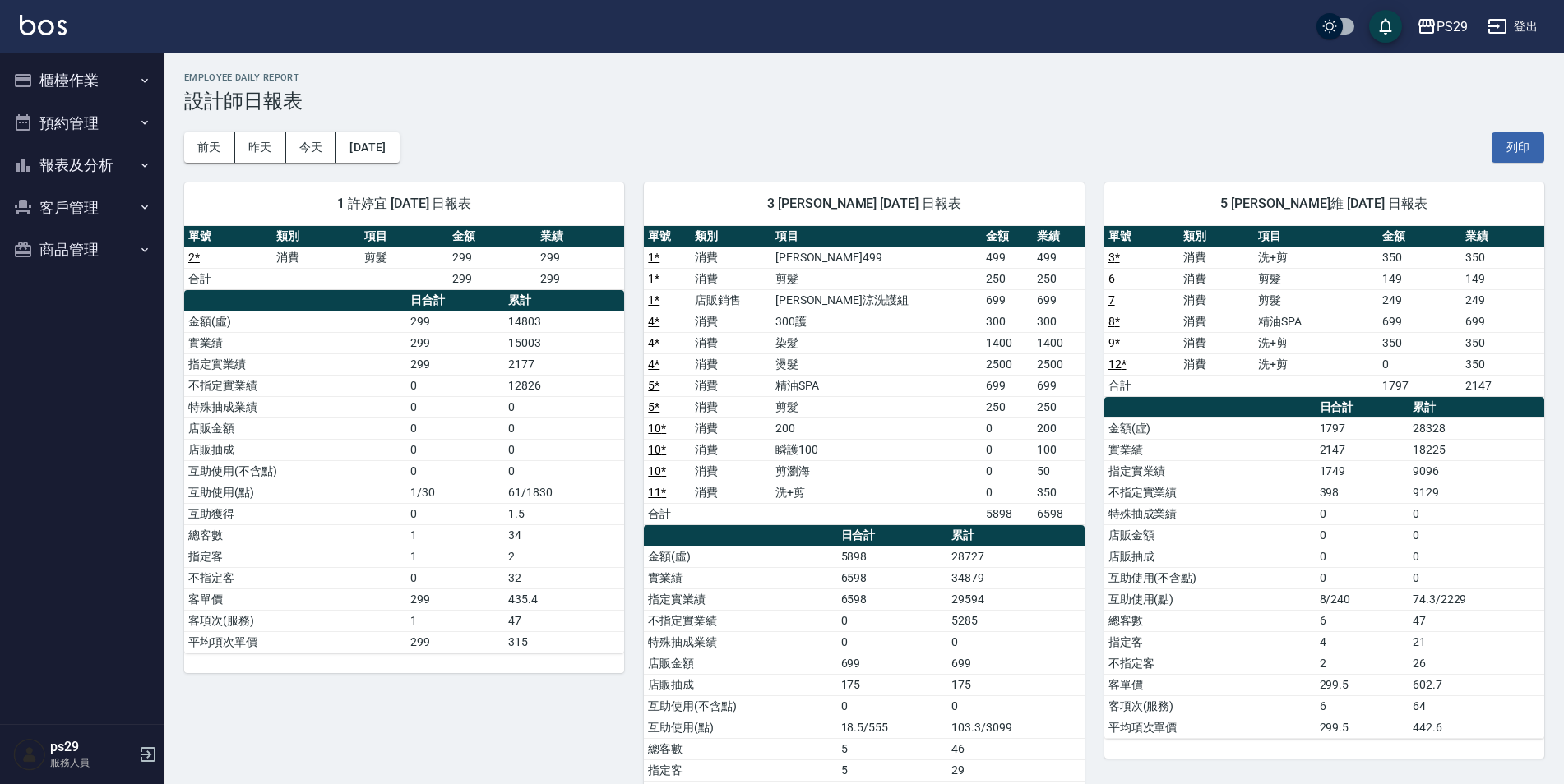
click at [117, 89] on button "櫃檯作業" at bounding box center [82, 80] width 151 height 42
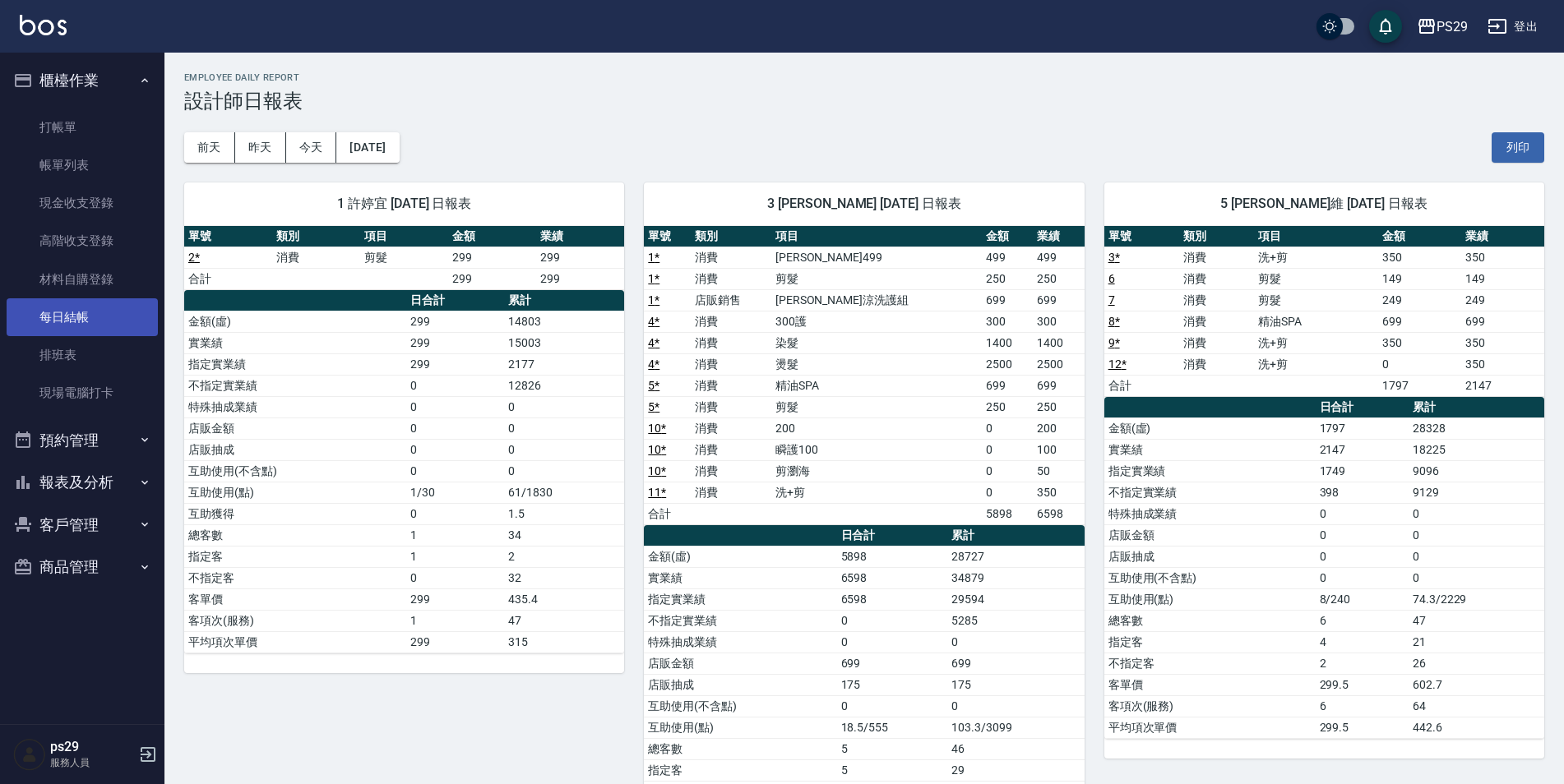
click at [97, 307] on link "每日結帳" at bounding box center [82, 317] width 151 height 37
